Goal: Task Accomplishment & Management: Manage account settings

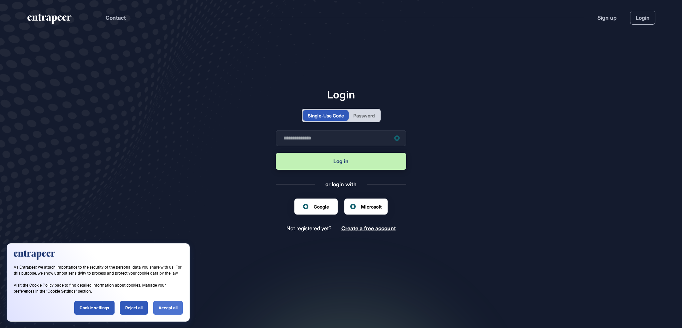
click at [175, 306] on div "Accept all" at bounding box center [168, 308] width 30 height 14
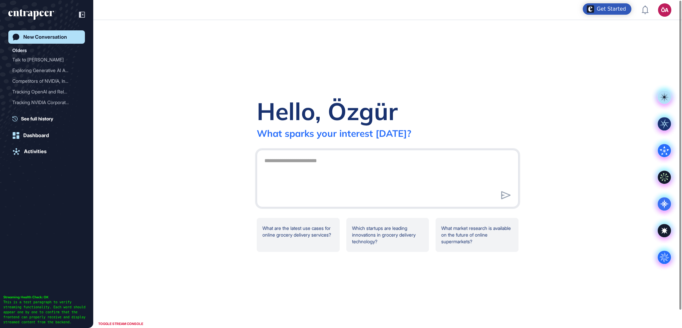
click at [148, 189] on div "Hello, Özgür What sparks your interest today? .cls-2{fill:#fff} What are the la…" at bounding box center [387, 174] width 589 height 308
click at [112, 322] on div "TOGGLE STREAM CONSOLE" at bounding box center [121, 323] width 48 height 8
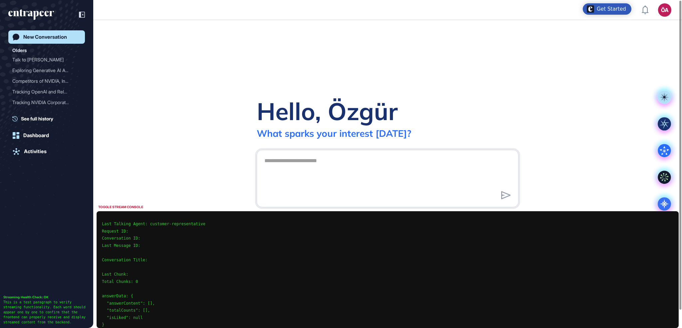
click at [133, 208] on div "TOGGLE STREAM CONSOLE" at bounding box center [121, 207] width 48 height 8
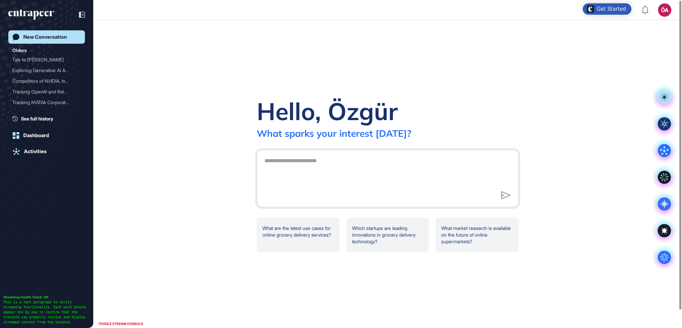
click at [609, 7] on div "Get Started" at bounding box center [611, 9] width 29 height 7
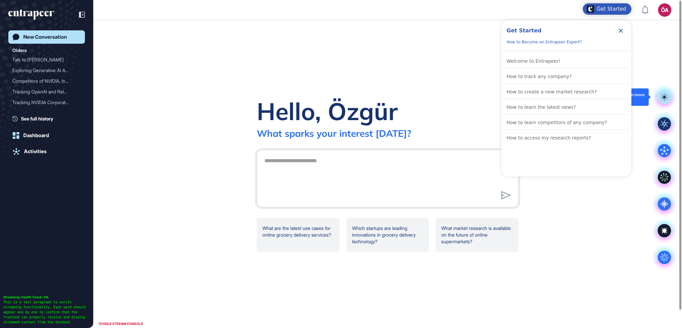
click at [663, 66] on div "Hello, Özgür What sparks your interest today? .cls-2{fill:#fff} What are the la…" at bounding box center [387, 174] width 589 height 308
click at [664, 97] on rect at bounding box center [664, 96] width 13 height 13
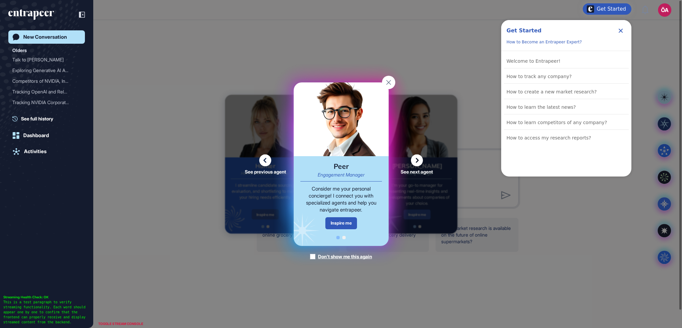
click at [267, 158] on icon at bounding box center [266, 160] width 12 height 12
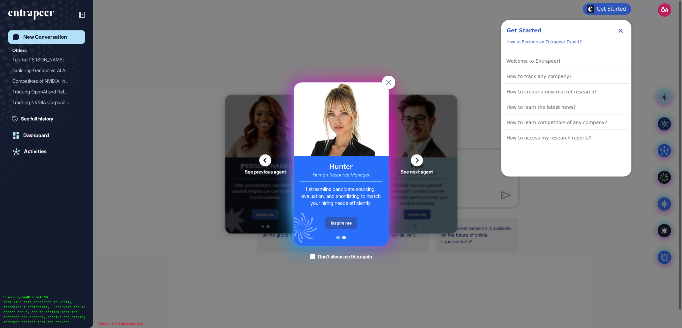
click at [267, 158] on icon at bounding box center [266, 160] width 12 height 12
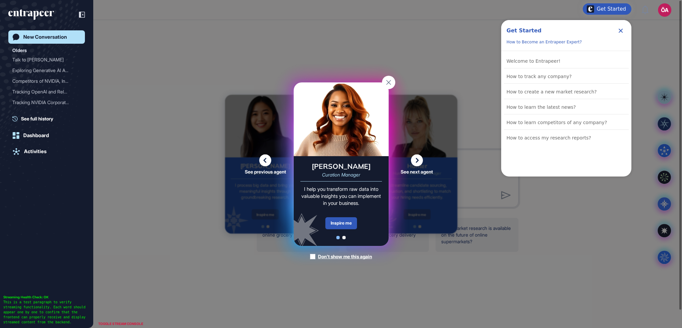
click at [267, 158] on icon at bounding box center [266, 160] width 12 height 12
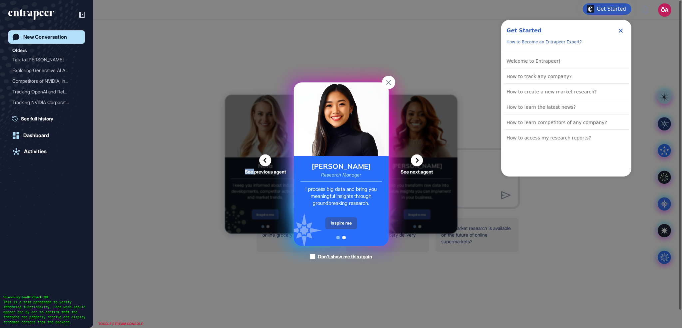
click at [267, 158] on icon at bounding box center [266, 160] width 12 height 12
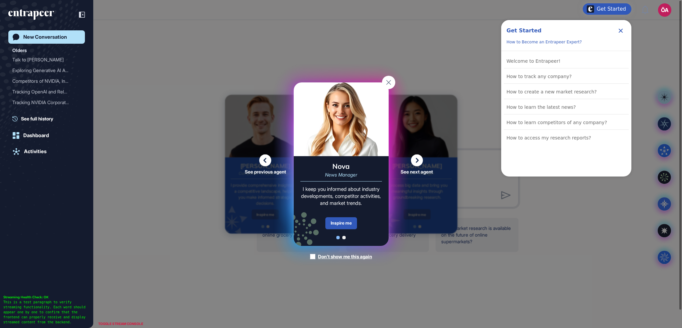
click at [267, 158] on icon at bounding box center [266, 160] width 12 height 12
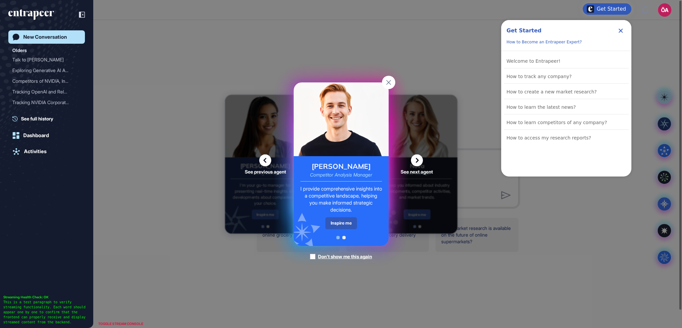
click at [267, 158] on icon at bounding box center [266, 160] width 12 height 12
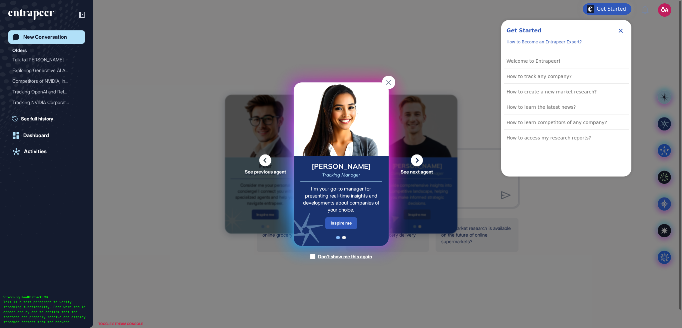
click at [267, 158] on icon at bounding box center [266, 160] width 12 height 12
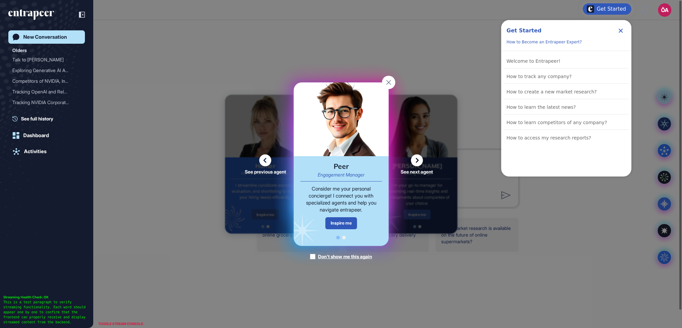
click at [176, 164] on div "See previous agent See next agent Peer Engagement Manager Consider me your pers…" at bounding box center [341, 164] width 682 height 328
click at [387, 80] on rect at bounding box center [388, 82] width 13 height 13
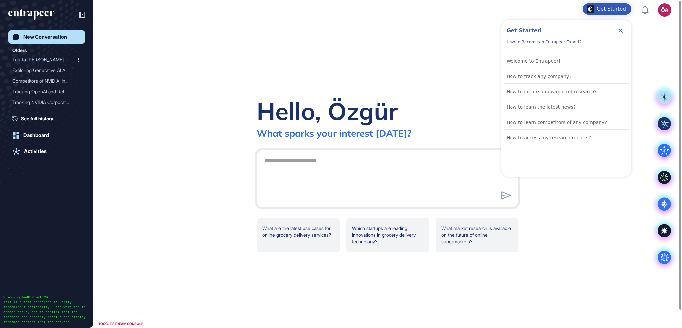
click at [36, 61] on div "Talk to Tracy" at bounding box center [43, 59] width 63 height 11
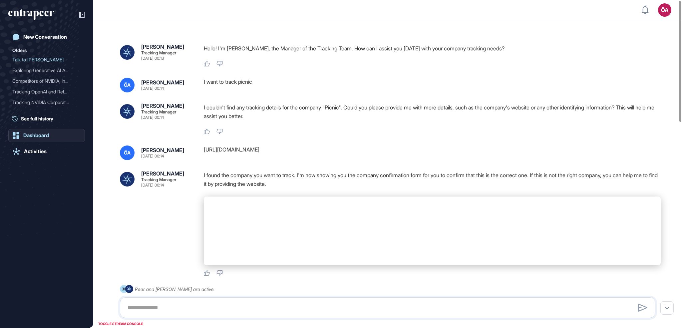
click at [40, 129] on link "Dashboard" at bounding box center [46, 135] width 77 height 13
click at [39, 136] on div "Dashboard" at bounding box center [36, 135] width 26 height 6
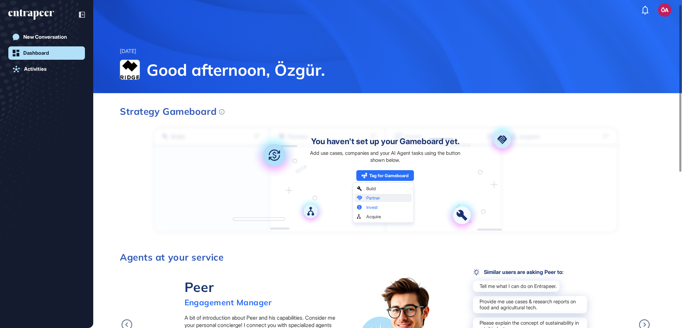
scroll to position [67, 0]
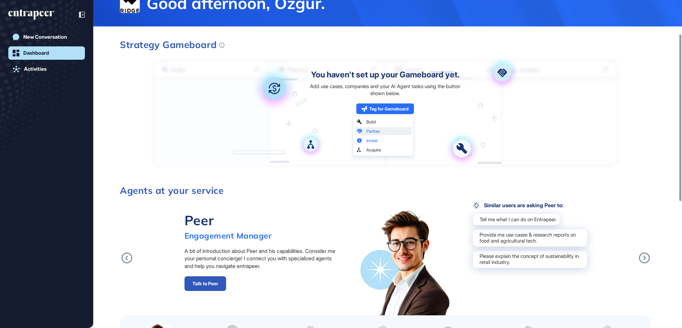
click at [383, 110] on div "Tag for Gameboard Build Partner Invest Acquire" at bounding box center [385, 108] width 58 height 11
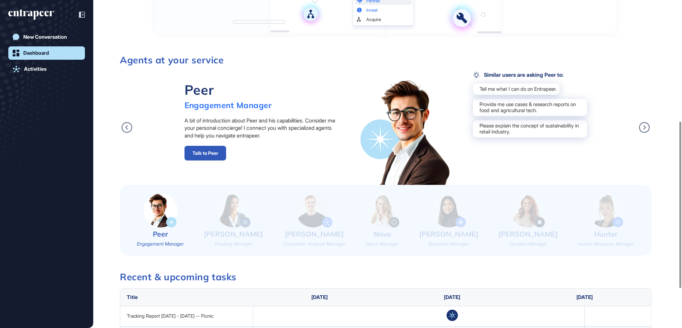
scroll to position [315, 0]
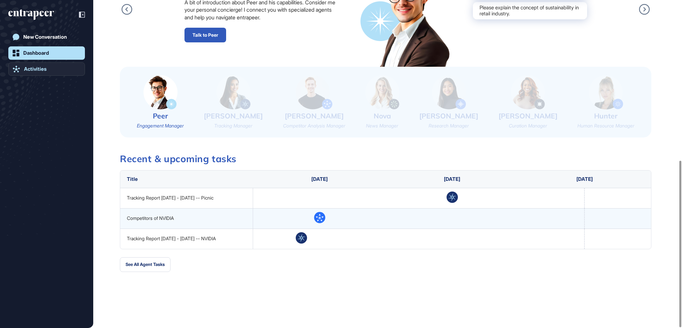
click at [67, 67] on link "Activities" at bounding box center [46, 68] width 77 height 13
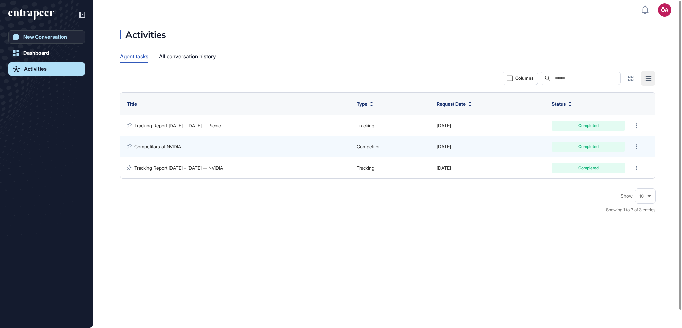
click at [45, 39] on div "New Conversation" at bounding box center [45, 37] width 44 height 6
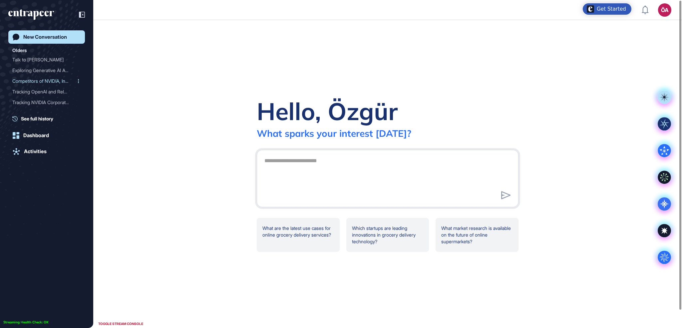
click at [39, 80] on div "Competitors of NVIDIA, In..." at bounding box center [43, 81] width 63 height 11
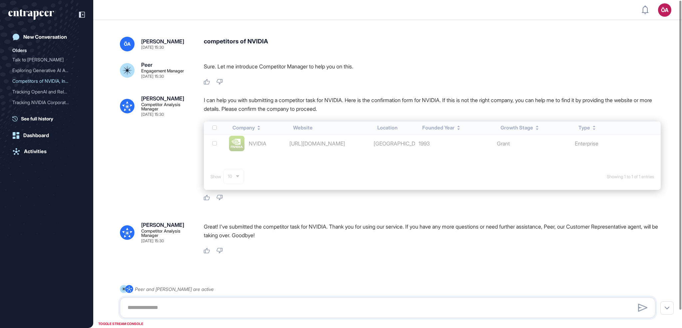
click at [128, 106] on icon at bounding box center [127, 107] width 4 height 4
click at [152, 96] on div "Nash" at bounding box center [162, 98] width 43 height 5
click at [130, 68] on rect at bounding box center [127, 70] width 15 height 15
click at [128, 43] on span "ÖA" at bounding box center [127, 43] width 7 height 5
click at [225, 45] on div "competitors of NVIDIA" at bounding box center [432, 44] width 457 height 15
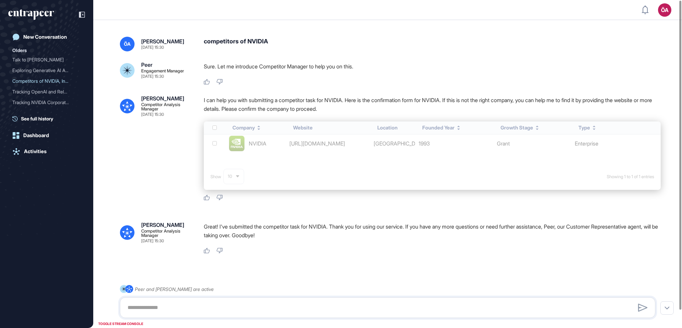
click at [131, 290] on icon at bounding box center [129, 289] width 8 height 8
click at [670, 305] on div at bounding box center [667, 307] width 13 height 13
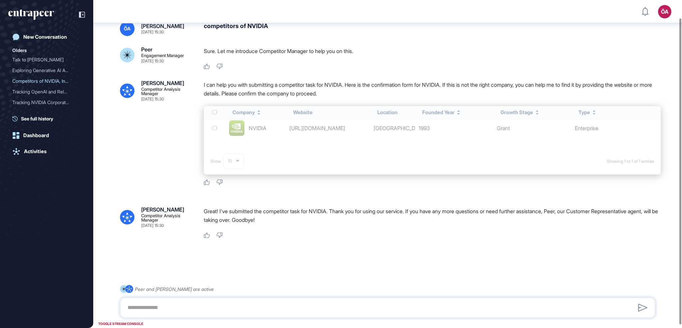
scroll to position [19, 0]
click at [32, 96] on div "Tracking OpenAI and Relat..." at bounding box center [43, 91] width 63 height 11
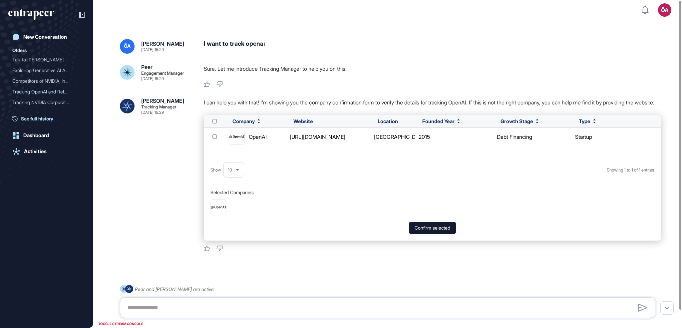
click at [38, 116] on span "See full history" at bounding box center [37, 118] width 32 height 7
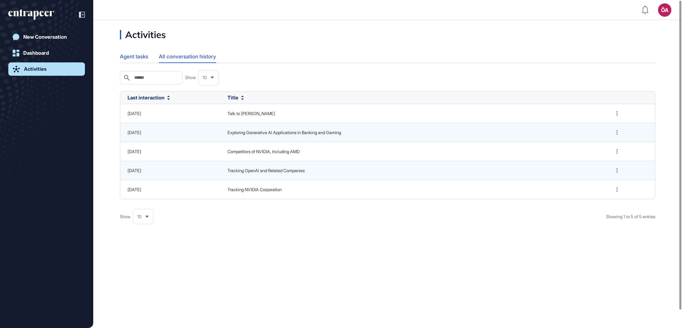
click at [133, 54] on div "Agent tasks" at bounding box center [134, 56] width 28 height 13
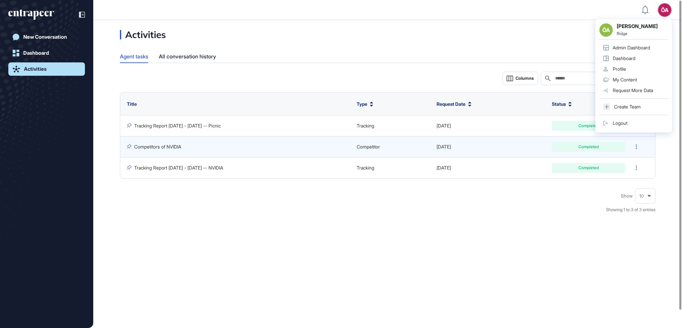
click at [664, 12] on div "ÖA" at bounding box center [664, 9] width 13 height 13
click at [641, 47] on div "Admin Dashboard" at bounding box center [631, 47] width 37 height 5
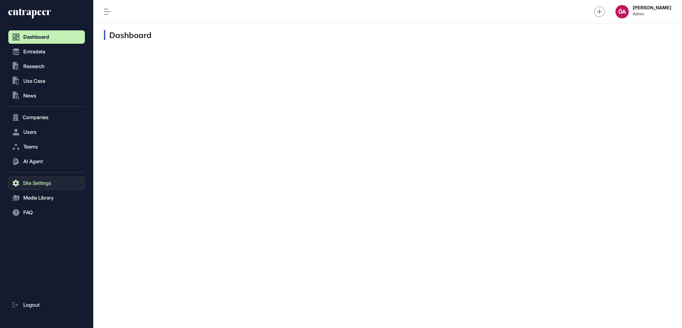
click at [39, 178] on button "Site Settings" at bounding box center [46, 182] width 77 height 13
click at [41, 197] on span "Content Icon" at bounding box center [35, 196] width 27 height 5
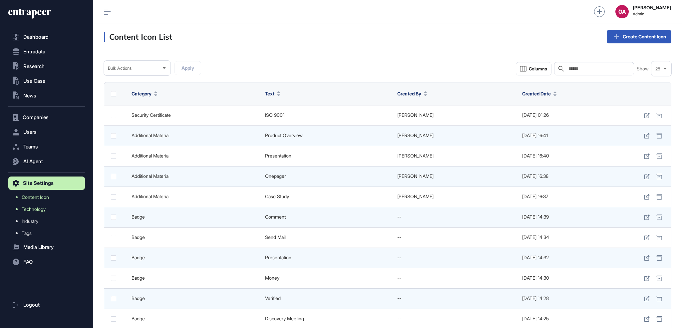
click at [42, 211] on span "Technology" at bounding box center [34, 208] width 24 height 5
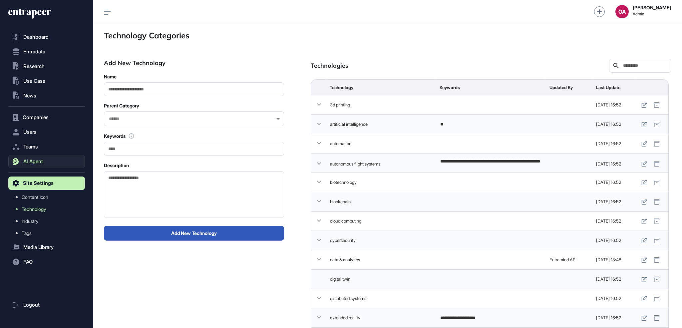
click at [38, 159] on span "AI Agent" at bounding box center [33, 161] width 20 height 5
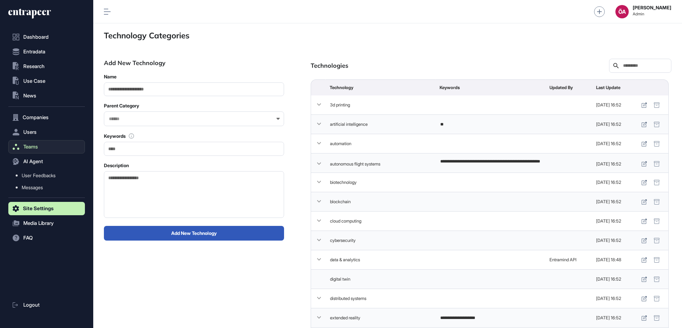
click at [35, 144] on span "Teams" at bounding box center [30, 146] width 15 height 5
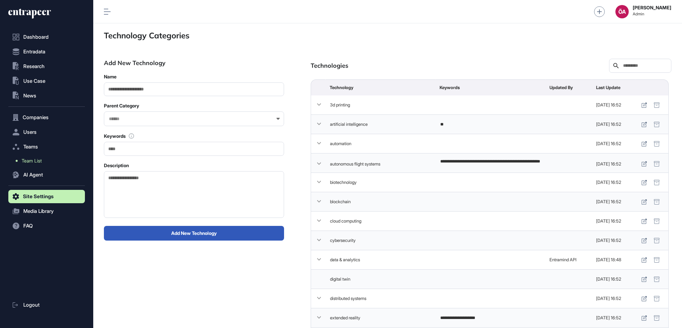
click at [35, 164] on link "Team List" at bounding box center [48, 161] width 73 height 12
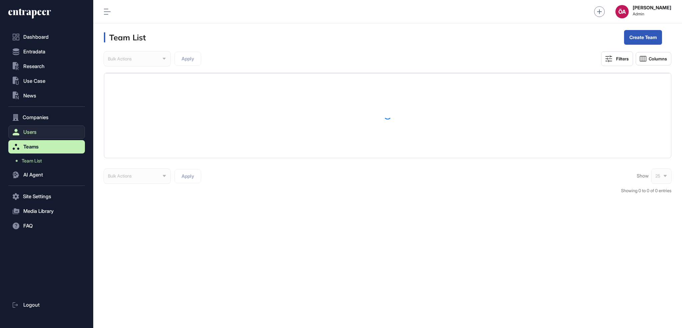
click at [35, 132] on span "Users" at bounding box center [29, 131] width 13 height 5
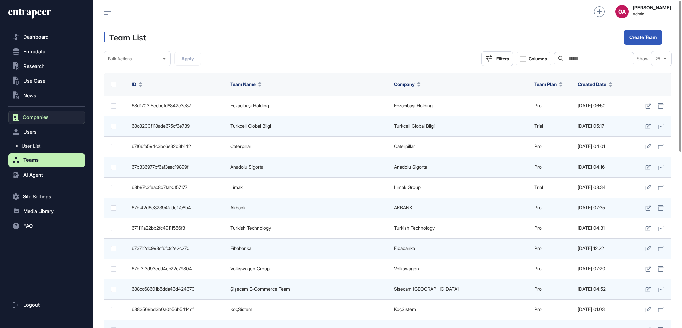
click at [47, 118] on span "Companies" at bounding box center [36, 117] width 26 height 5
click at [48, 128] on link "Company List" at bounding box center [48, 131] width 73 height 12
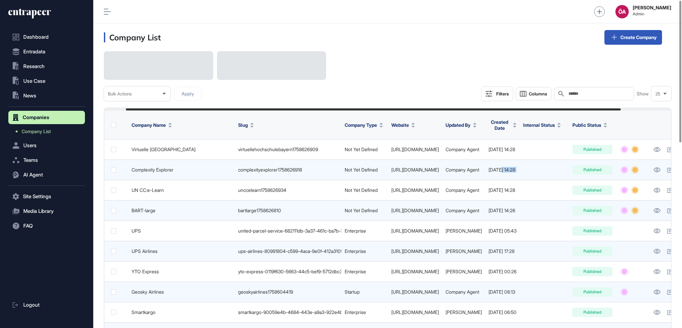
scroll to position [0, 82]
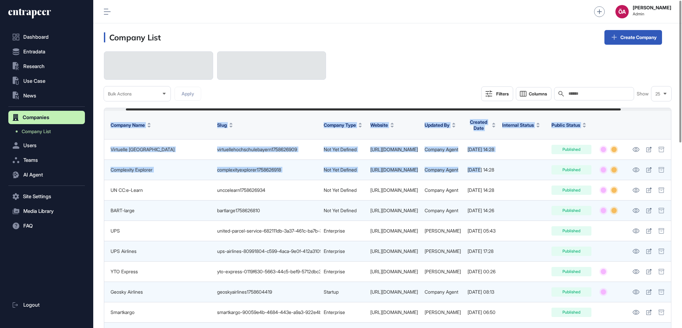
drag, startPoint x: 549, startPoint y: 164, endPoint x: 682, endPoint y: 160, distance: 133.0
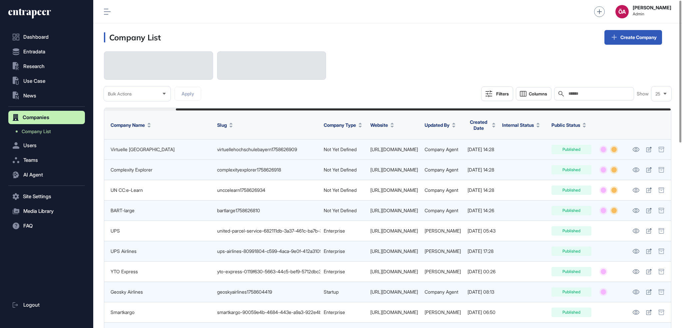
click at [431, 154] on td "Company Agent" at bounding box center [442, 149] width 43 height 20
drag, startPoint x: 395, startPoint y: 153, endPoint x: 123, endPoint y: 156, distance: 272.9
click at [123, 156] on tr "Virtuelle Hochschule Bayern virtuellehochschulebayern1758626909 Not Yet Defined…" at bounding box center [377, 149] width 588 height 20
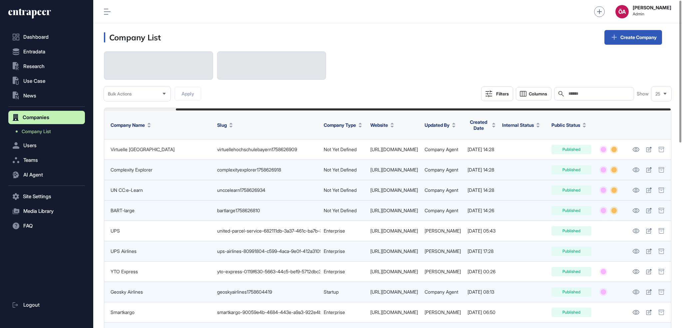
click at [321, 189] on td "Not Yet Defined" at bounding box center [344, 190] width 47 height 20
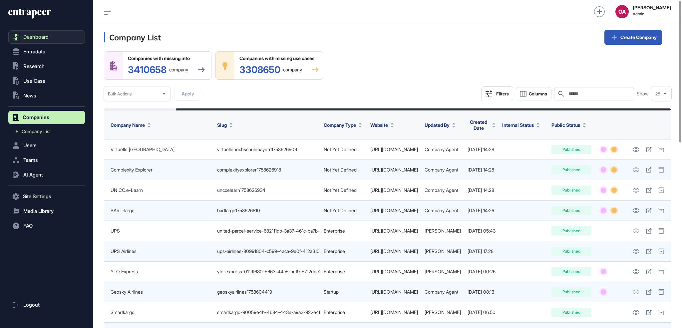
click at [55, 40] on link "Dashboard" at bounding box center [46, 36] width 77 height 13
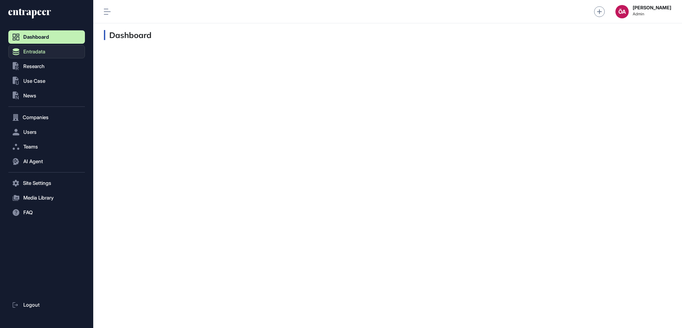
click at [69, 54] on button "Entradata" at bounding box center [46, 51] width 77 height 13
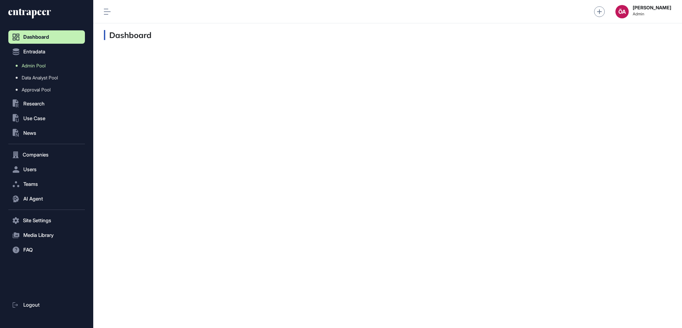
click at [56, 67] on link "Admin Pool" at bounding box center [48, 66] width 73 height 12
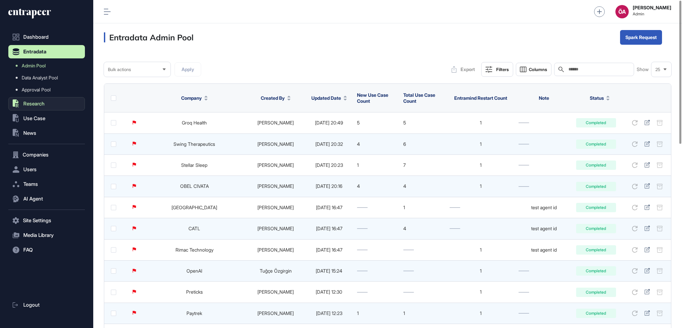
click at [51, 104] on button ".st0{fill:currentColor} Research" at bounding box center [46, 103] width 77 height 13
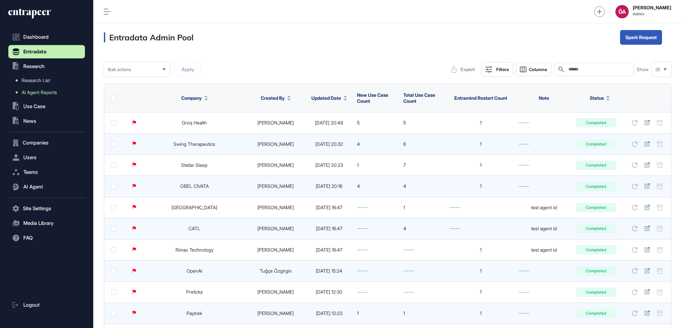
click at [41, 93] on span "AI Agent Reports" at bounding box center [39, 92] width 35 height 5
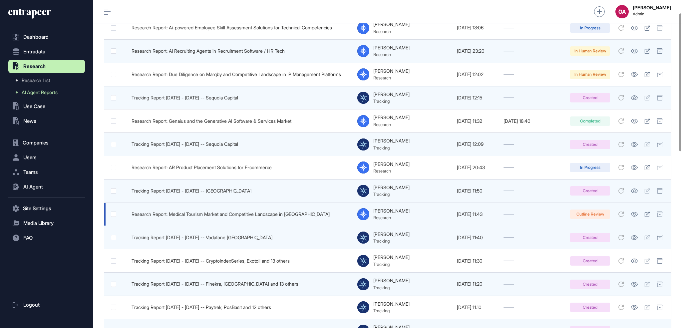
scroll to position [167, 0]
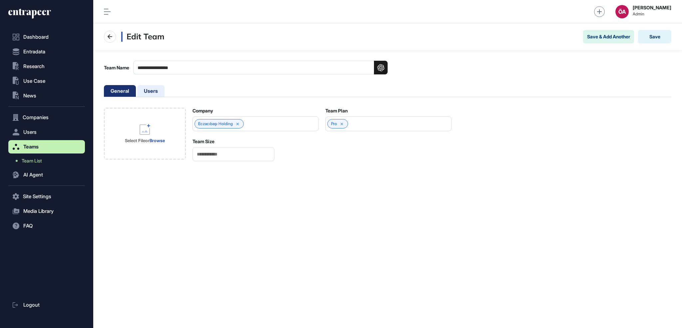
click at [155, 90] on li "Users" at bounding box center [150, 91] width 27 height 12
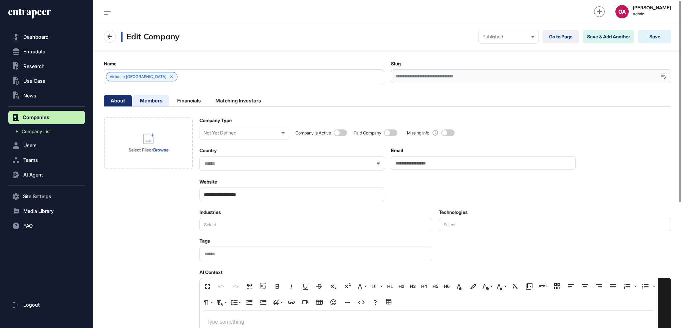
click at [159, 97] on li "Members" at bounding box center [151, 101] width 36 height 12
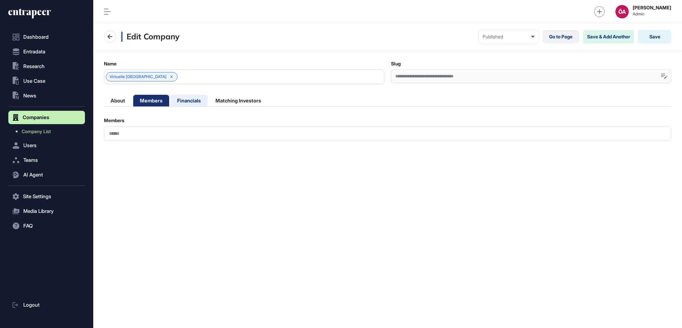
click at [185, 101] on li "Financials" at bounding box center [189, 101] width 37 height 12
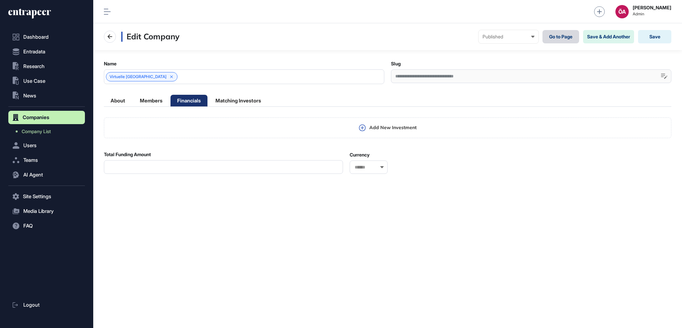
click at [559, 37] on link "Go to Page" at bounding box center [561, 36] width 37 height 13
click at [45, 98] on button ".st0{fill:currentColor} News" at bounding box center [46, 95] width 77 height 13
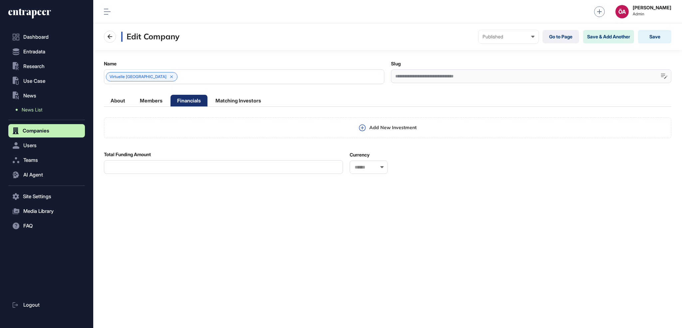
click at [52, 106] on link "News List" at bounding box center [48, 110] width 73 height 12
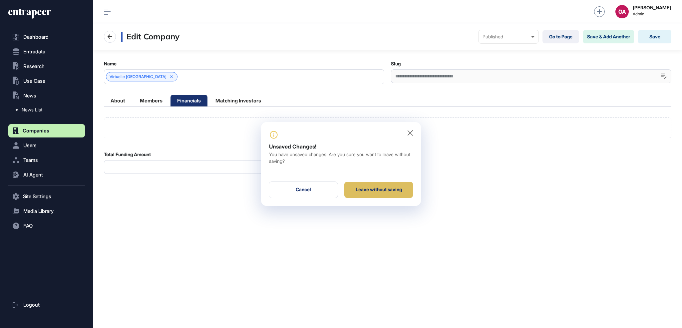
click at [398, 188] on div "Leave without saving" at bounding box center [379, 190] width 69 height 16
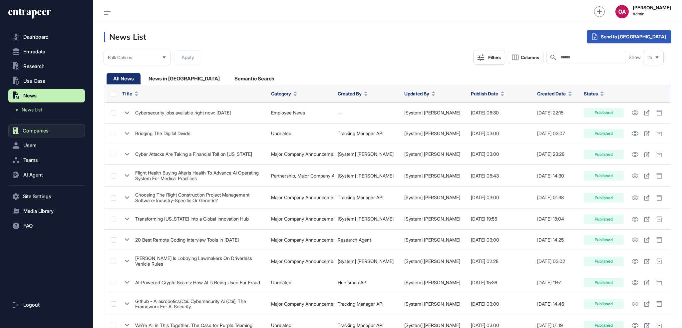
click at [38, 127] on button "Companies" at bounding box center [46, 130] width 77 height 13
click at [37, 129] on span "Company List" at bounding box center [36, 131] width 29 height 5
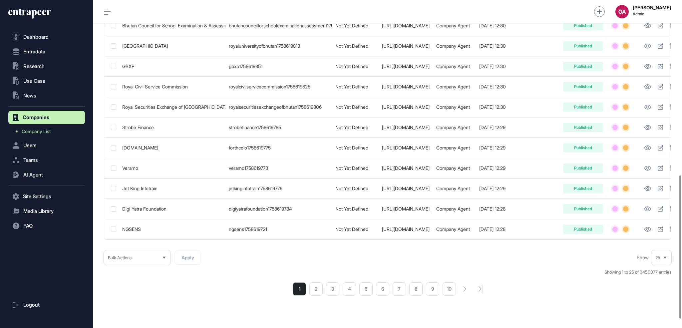
scroll to position [0, 73]
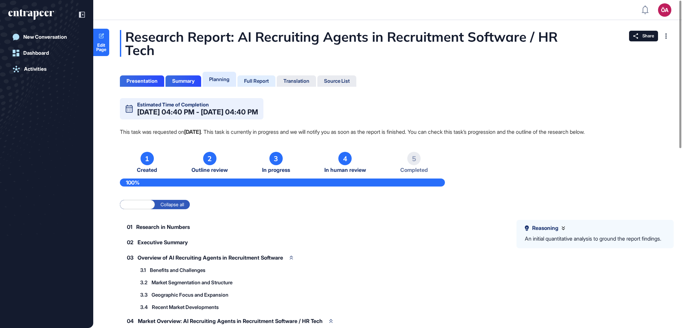
click at [266, 82] on div "Full Report" at bounding box center [256, 81] width 25 height 6
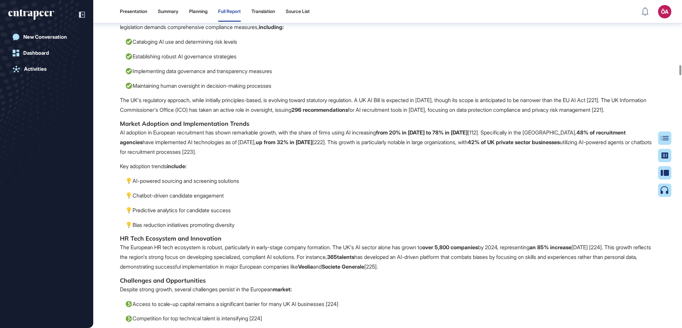
scroll to position [12731, 0]
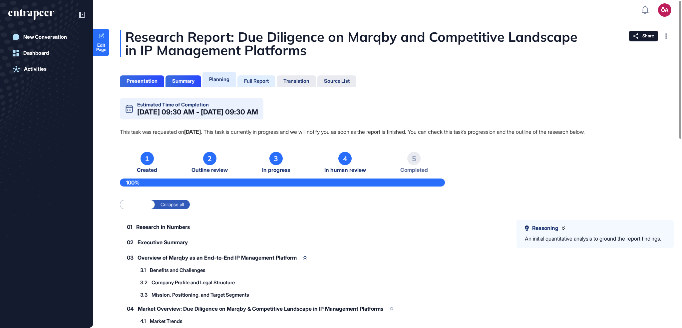
click at [253, 81] on div "Full Report" at bounding box center [256, 81] width 25 height 6
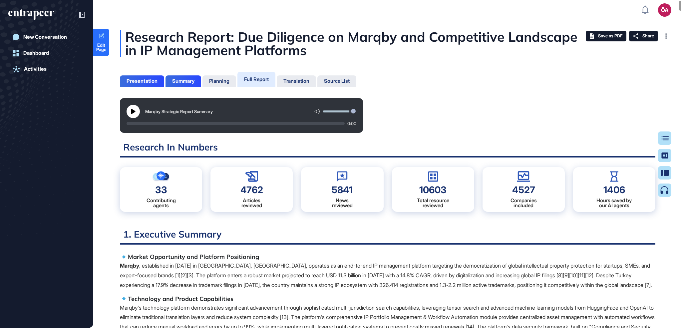
scroll to position [3, 0]
click at [134, 110] on icon at bounding box center [133, 111] width 4 height 5
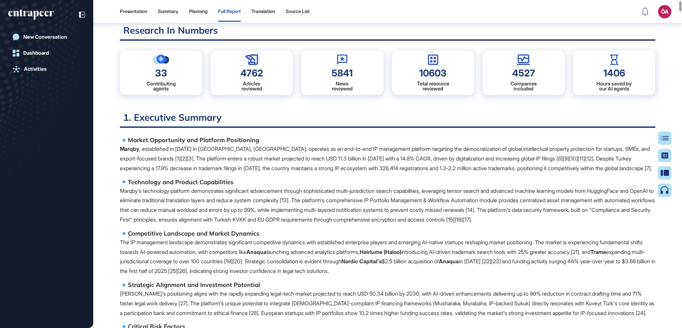
scroll to position [0, 0]
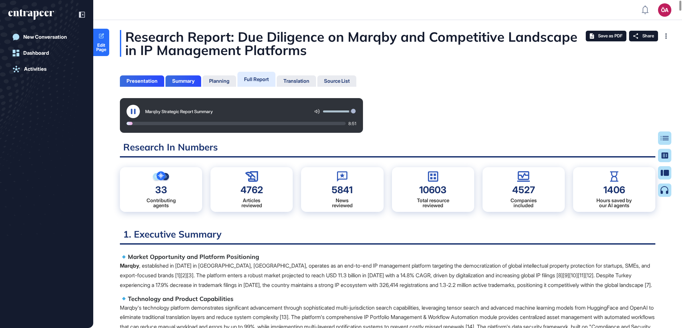
click at [132, 110] on icon at bounding box center [133, 111] width 5 height 5
click at [295, 80] on div "Translation" at bounding box center [297, 81] width 26 height 6
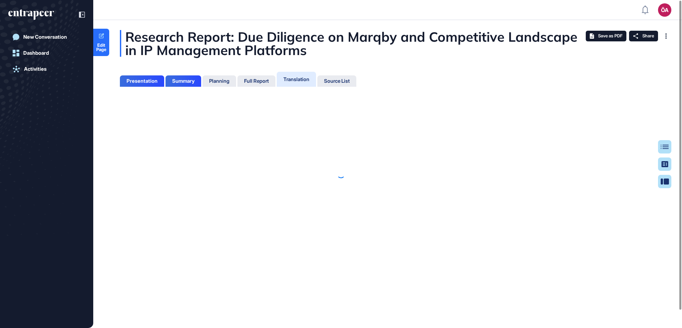
scroll to position [3, 0]
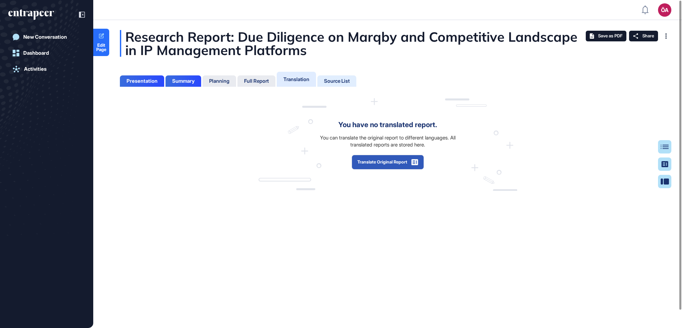
click at [337, 78] on div "Source List" at bounding box center [337, 81] width 26 height 6
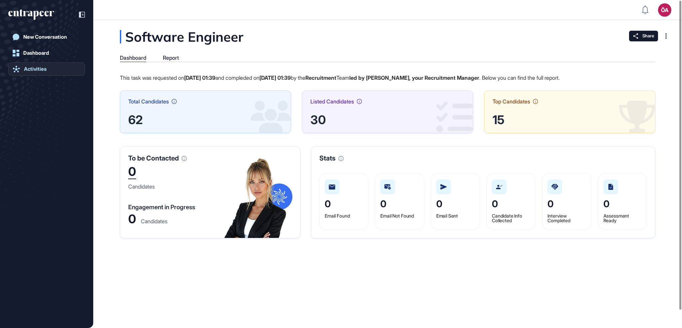
click at [18, 68] on icon at bounding box center [16, 69] width 7 height 7
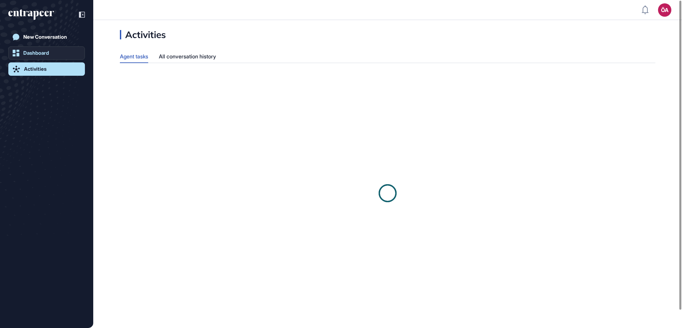
click at [44, 50] on div "Dashboard" at bounding box center [36, 53] width 26 height 6
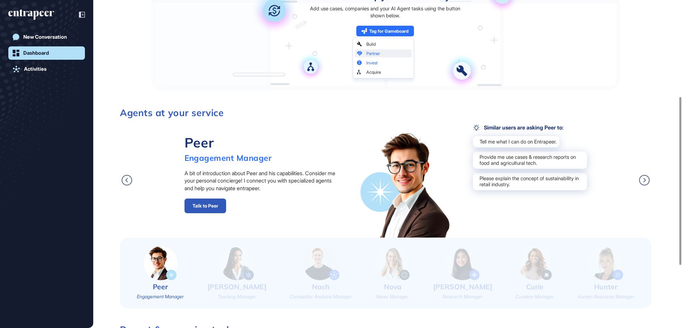
scroll to position [267, 0]
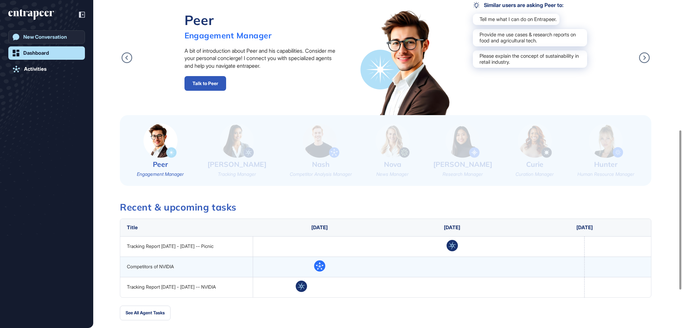
click at [48, 35] on div "New Conversation" at bounding box center [45, 37] width 44 height 6
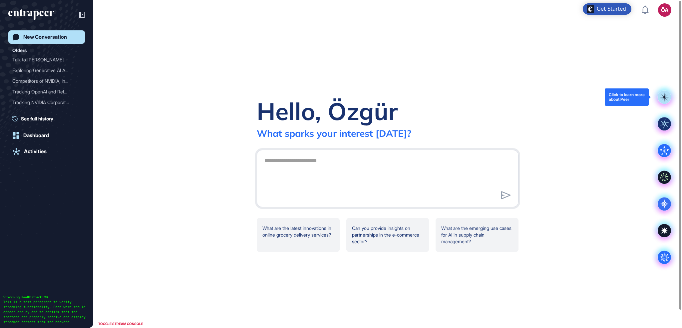
click at [662, 96] on rect at bounding box center [664, 96] width 13 height 13
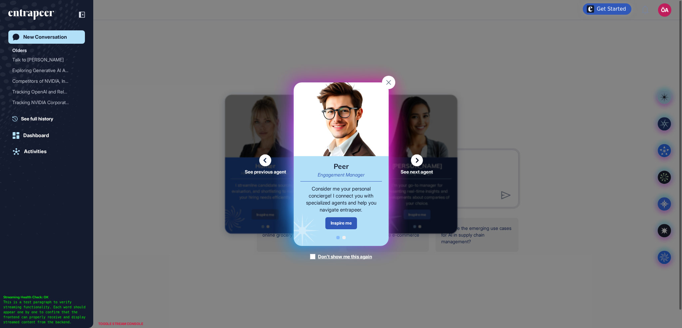
click at [388, 81] on rect at bounding box center [388, 82] width 13 height 13
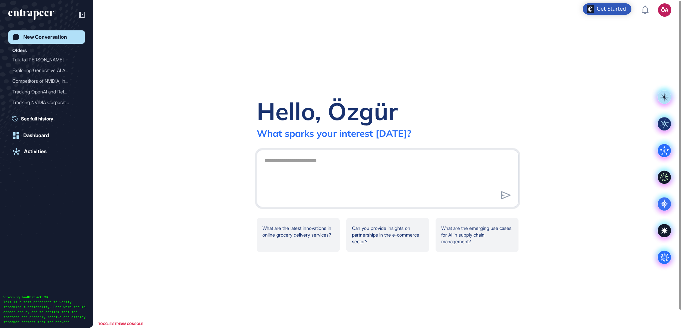
click at [602, 9] on div "Get Started" at bounding box center [611, 9] width 29 height 7
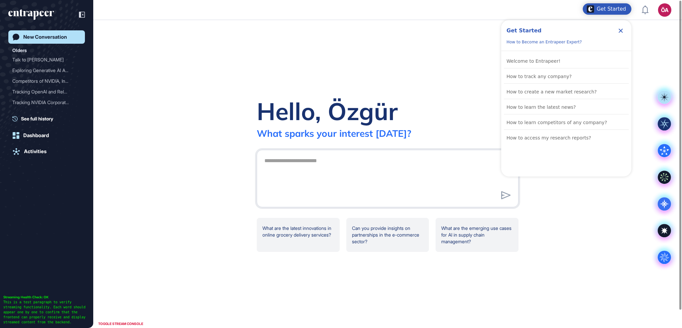
click at [588, 240] on div "Hello, Özgür What sparks your interest [DATE]? .cls-2{fill:#fff} What are the l…" at bounding box center [387, 174] width 589 height 308
click at [137, 322] on div "TOGGLE STREAM CONSOLE" at bounding box center [121, 323] width 48 height 8
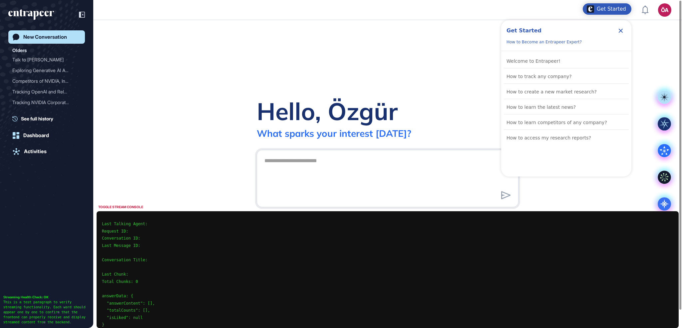
scroll to position [39, 0]
click at [296, 47] on div "Hello, Özgür What sparks your interest [DATE]? .cls-2{fill:#fff} What are the l…" at bounding box center [387, 174] width 589 height 308
click at [51, 72] on div "Exploring Generative AI A..." at bounding box center [43, 70] width 63 height 11
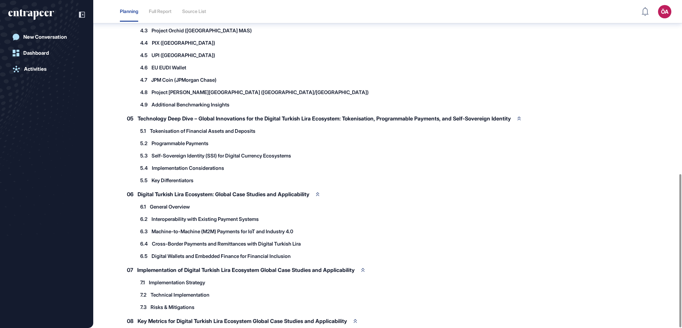
scroll to position [370, 0]
